Goal: Check status: Check status

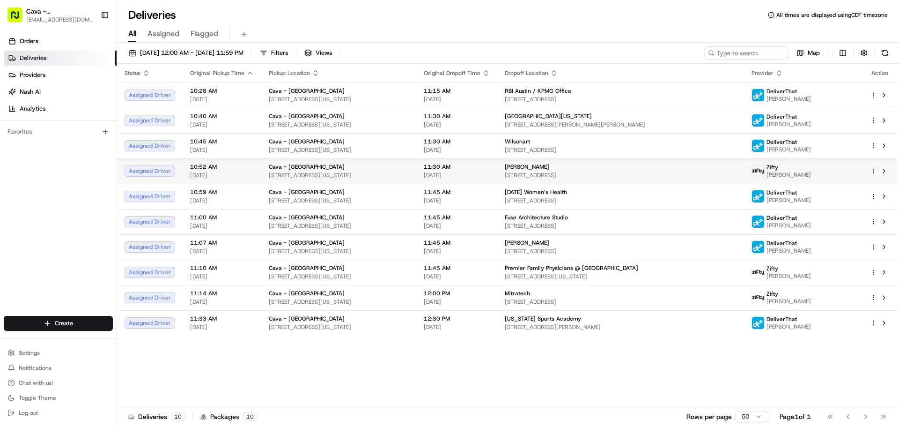
click at [874, 170] on html "Cava - [GEOGRAPHIC_DATA] [EMAIL_ADDRESS][DOMAIN_NAME] Toggle Sidebar Orders Del…" at bounding box center [449, 213] width 899 height 427
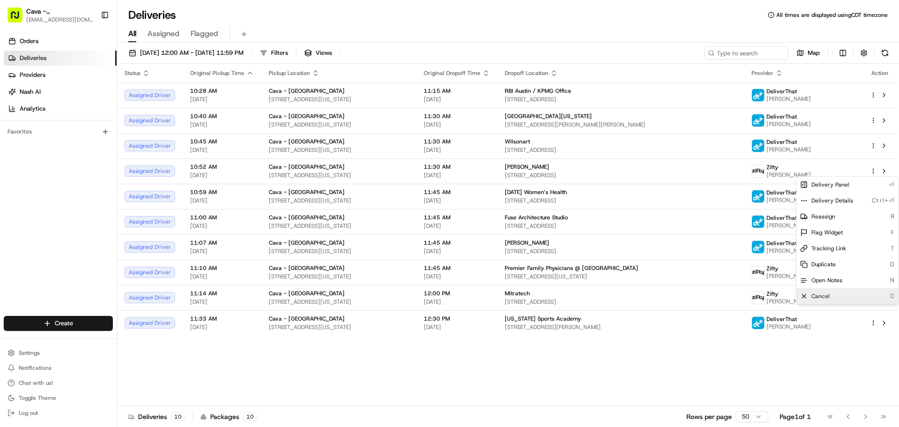
click at [821, 298] on span "Cancel" at bounding box center [820, 295] width 18 height 7
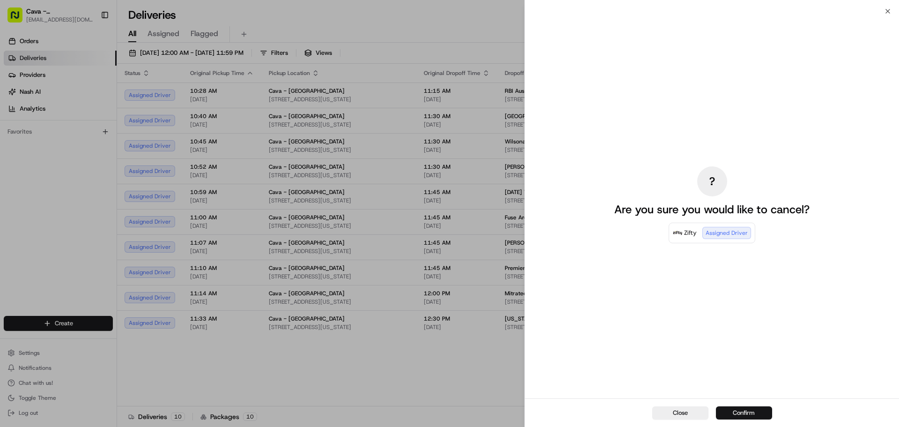
click at [748, 408] on button "Confirm" at bounding box center [744, 412] width 56 height 13
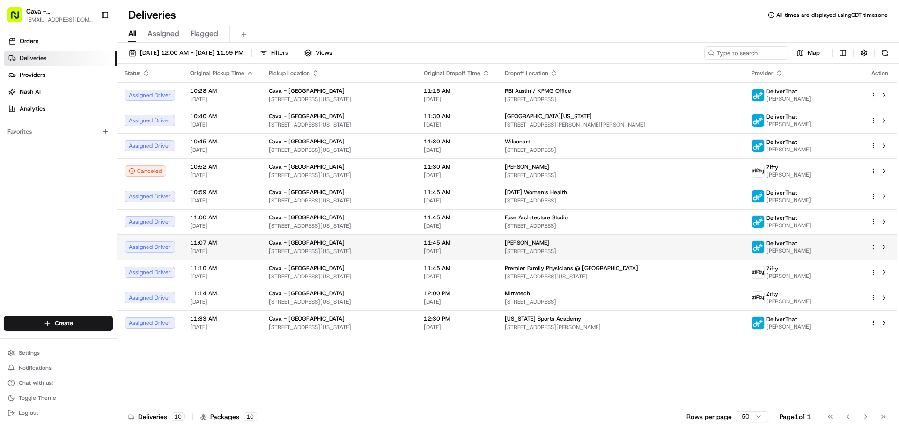
click at [725, 243] on div "[PERSON_NAME]" at bounding box center [621, 242] width 232 height 7
click at [875, 246] on html "Cava - [GEOGRAPHIC_DATA] [EMAIL_ADDRESS][DOMAIN_NAME] Toggle Sidebar Orders Del…" at bounding box center [449, 213] width 899 height 427
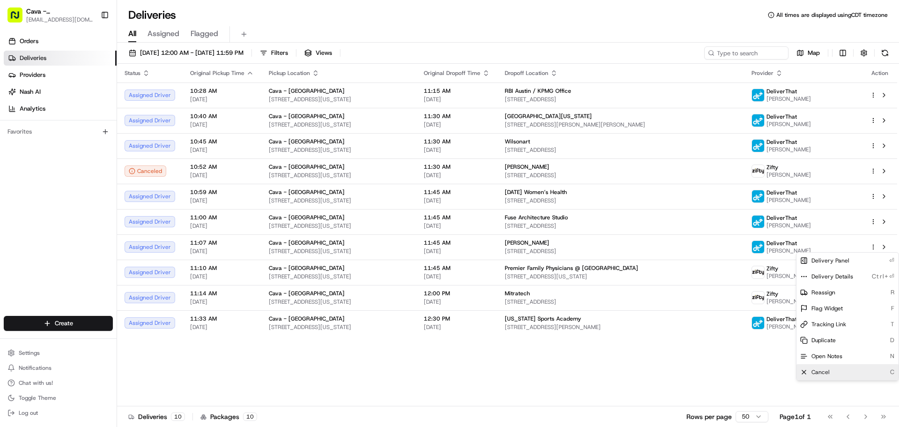
click at [813, 375] on span "Cancel" at bounding box center [820, 371] width 18 height 7
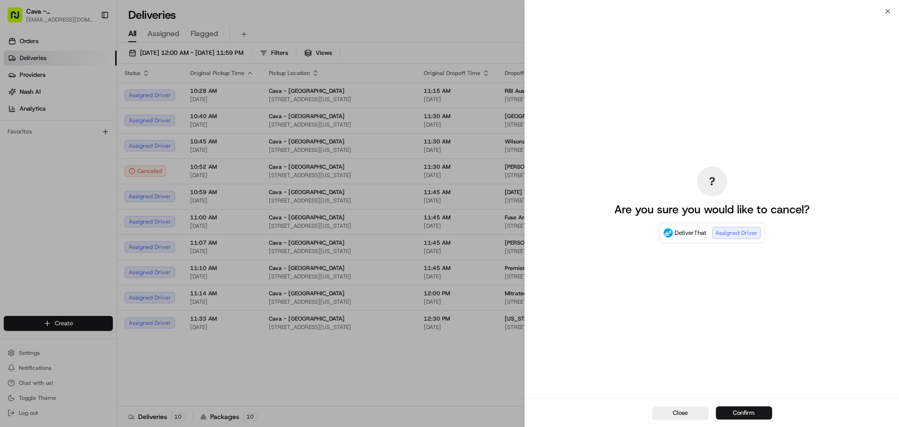
click at [750, 414] on button "Confirm" at bounding box center [744, 412] width 56 height 13
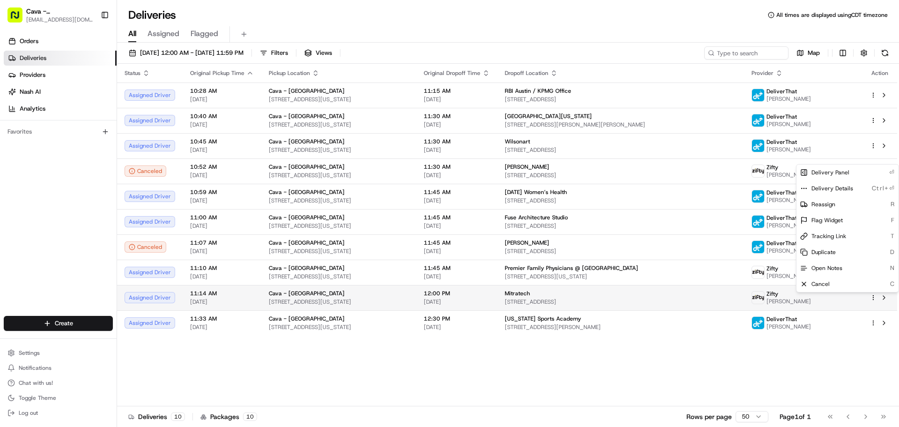
click at [873, 298] on html "Cava - [GEOGRAPHIC_DATA] [EMAIL_ADDRESS][DOMAIN_NAME] Toggle Sidebar Orders Del…" at bounding box center [449, 213] width 899 height 427
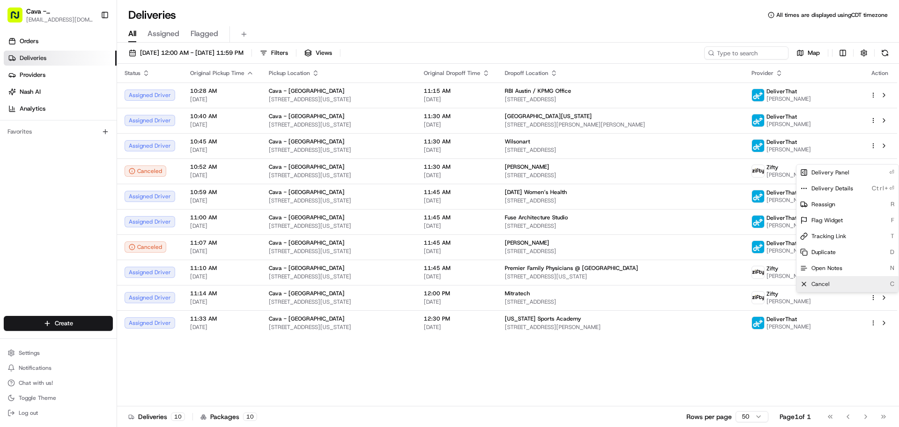
click at [813, 288] on div "Cancel C" at bounding box center [847, 284] width 102 height 16
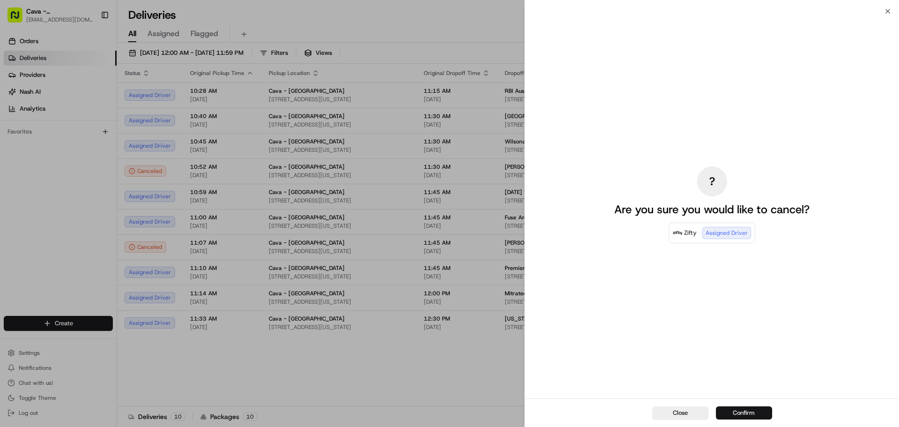
click at [743, 414] on button "Confirm" at bounding box center [744, 412] width 56 height 13
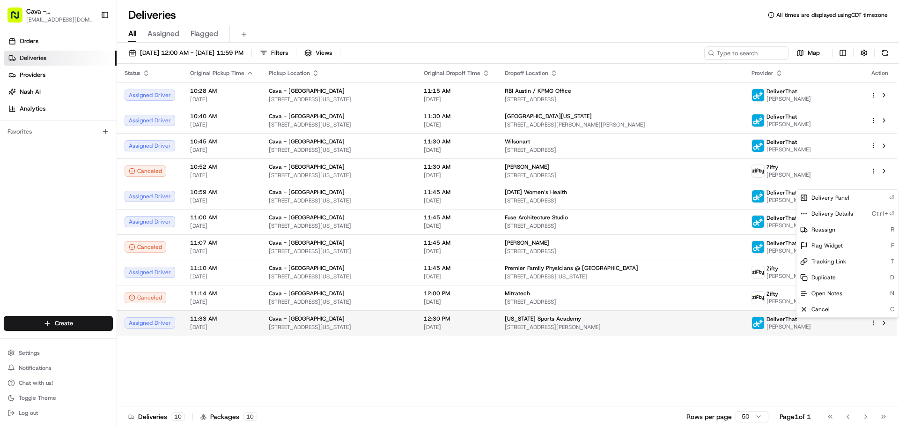
click at [872, 320] on html "Cava - [GEOGRAPHIC_DATA] [EMAIL_ADDRESS][DOMAIN_NAME] Toggle Sidebar Orders Del…" at bounding box center [449, 213] width 899 height 427
click at [823, 306] on span "Cancel" at bounding box center [820, 308] width 18 height 7
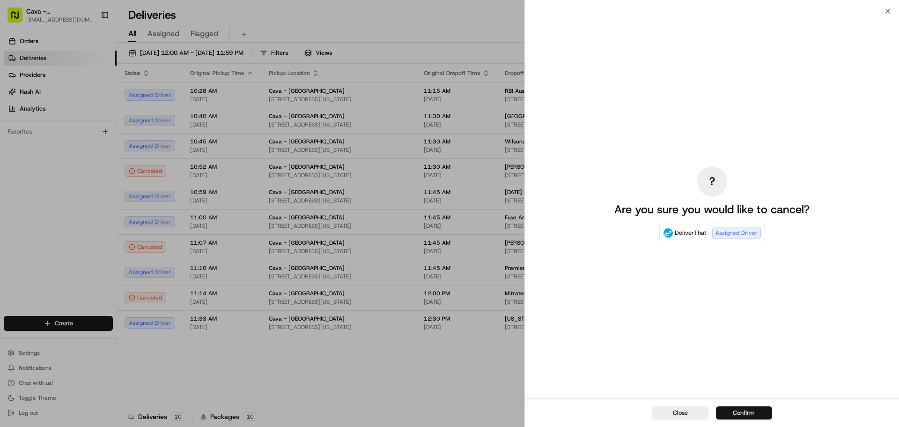
click at [744, 412] on button "Confirm" at bounding box center [744, 412] width 56 height 13
